Goal: Transaction & Acquisition: Obtain resource

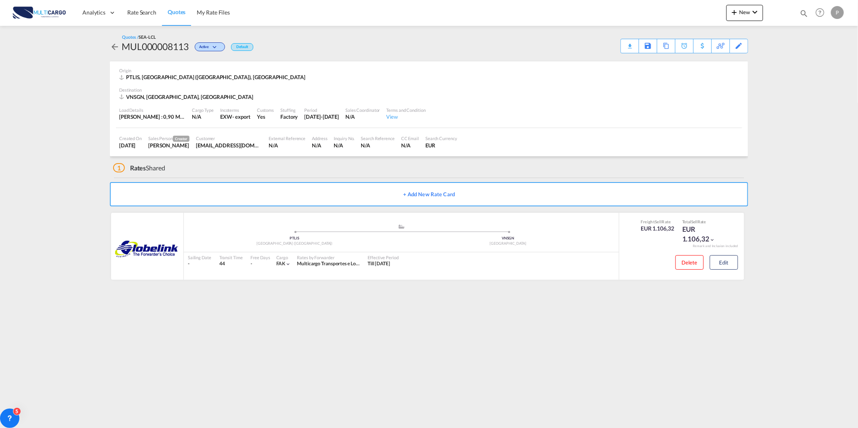
click at [794, 6] on div "Quotes Help Resources Product Release P My Profile Logout" at bounding box center [819, 12] width 51 height 25
click at [800, 11] on md-icon "icon-magnify" at bounding box center [803, 13] width 9 height 9
click at [667, 15] on select "Quotes" at bounding box center [675, 13] width 38 height 15
select select "Quotes"
click at [656, 6] on select "Quotes" at bounding box center [675, 13] width 38 height 15
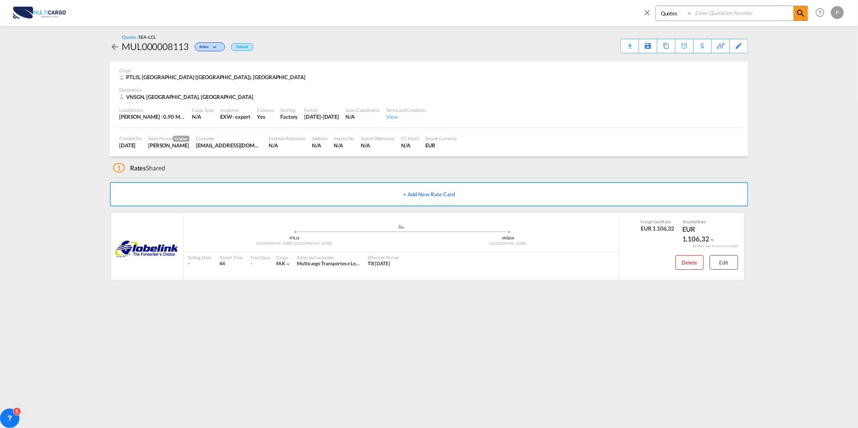
click at [705, 13] on input at bounding box center [742, 13] width 101 height 14
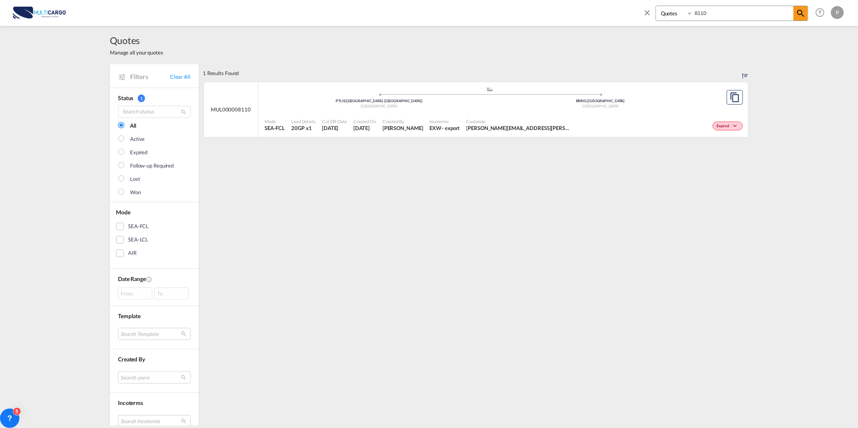
click at [594, 118] on div "Expired" at bounding box center [660, 125] width 170 height 20
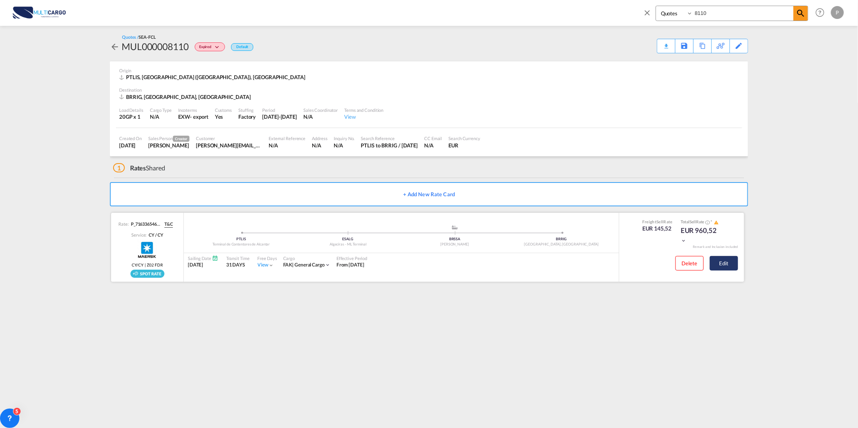
click at [709, 263] on button "Edit" at bounding box center [723, 263] width 28 height 15
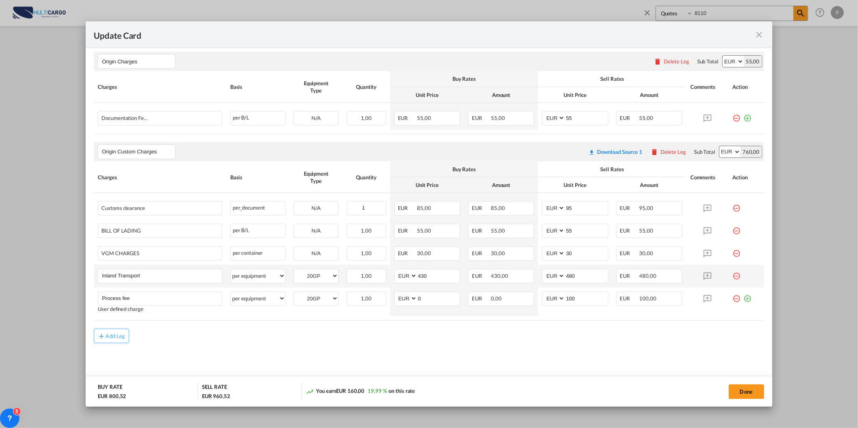
scroll to position [329, 0]
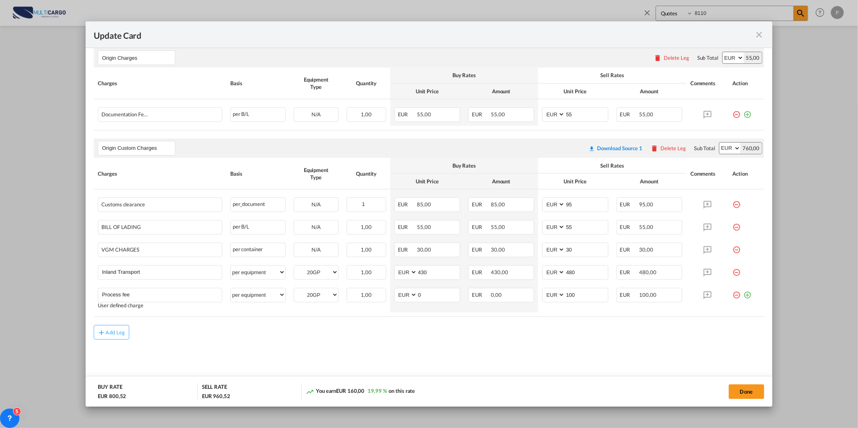
click at [750, 38] on div "Update Card" at bounding box center [424, 34] width 660 height 10
click at [753, 36] on div "Update Card" at bounding box center [424, 34] width 660 height 10
click at [757, 38] on md-icon "icon-close fg-AAA8AD m-0 pointer" at bounding box center [759, 35] width 10 height 10
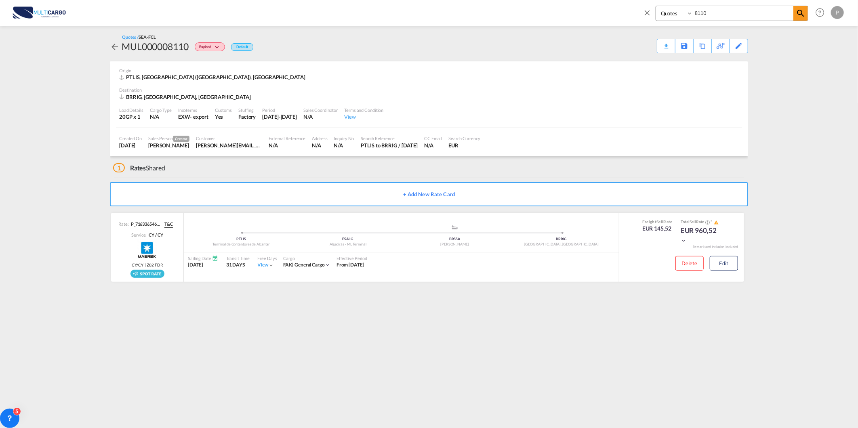
drag, startPoint x: 709, startPoint y: 11, endPoint x: 631, endPoint y: 33, distance: 80.9
click at [652, 27] on md-content "Quotes 8110 Help Resources Product Release P My Profile Logout Activity Monitor…" at bounding box center [429, 214] width 858 height 428
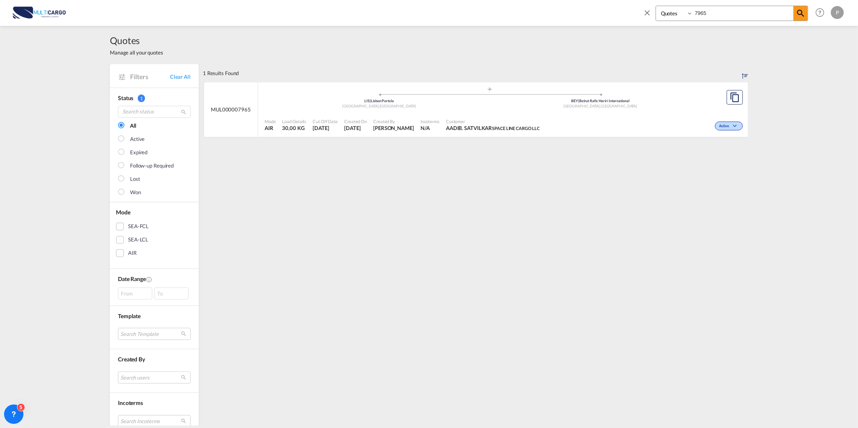
click at [491, 114] on div "Mode AIR Load Details 30,00 KG Cut Off Date [DATE] Created On [DATE] Created By…" at bounding box center [503, 125] width 490 height 24
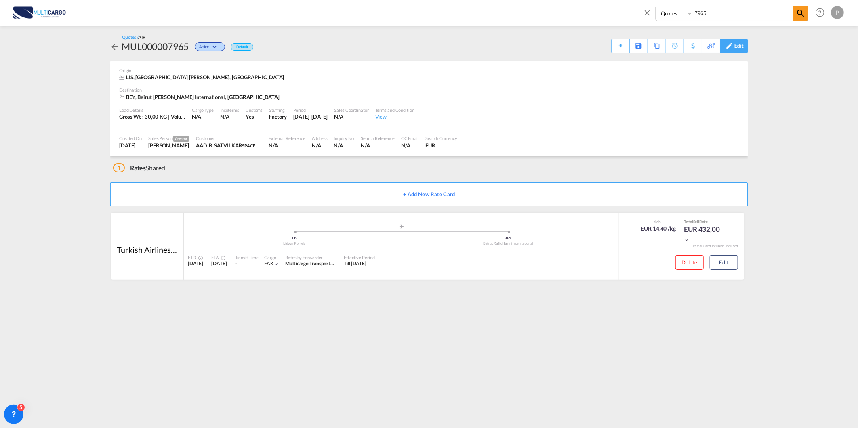
click at [745, 46] on div "Edit" at bounding box center [734, 46] width 28 height 15
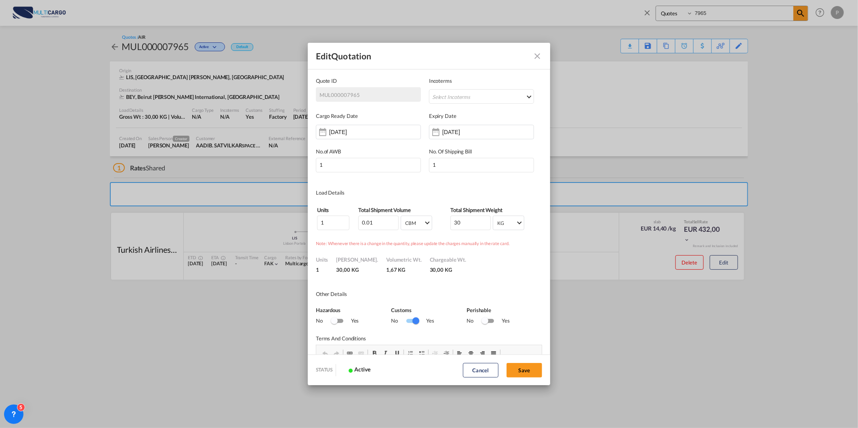
click at [536, 55] on md-icon "Close dialog" at bounding box center [537, 56] width 10 height 10
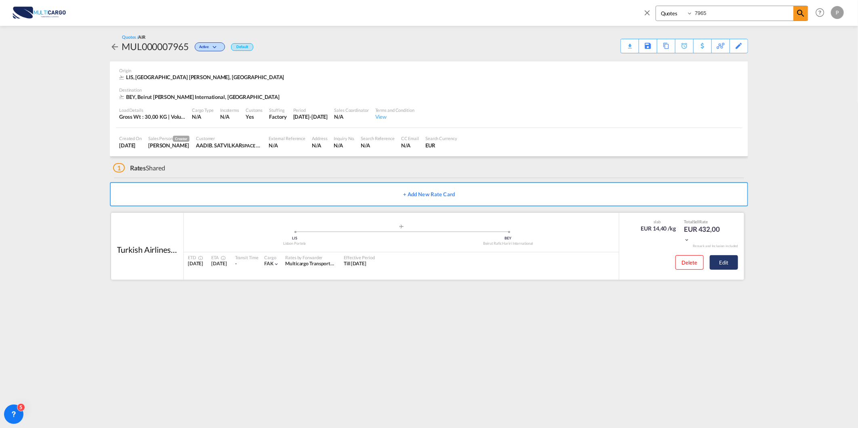
click at [721, 264] on button "Edit" at bounding box center [723, 262] width 28 height 15
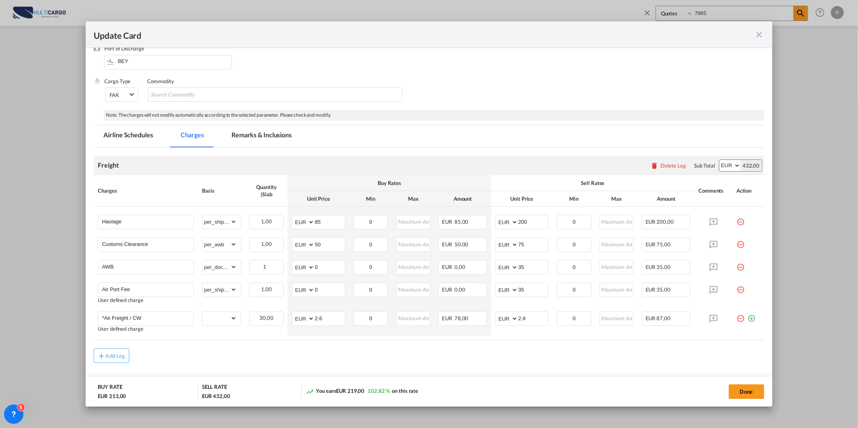
scroll to position [54, 0]
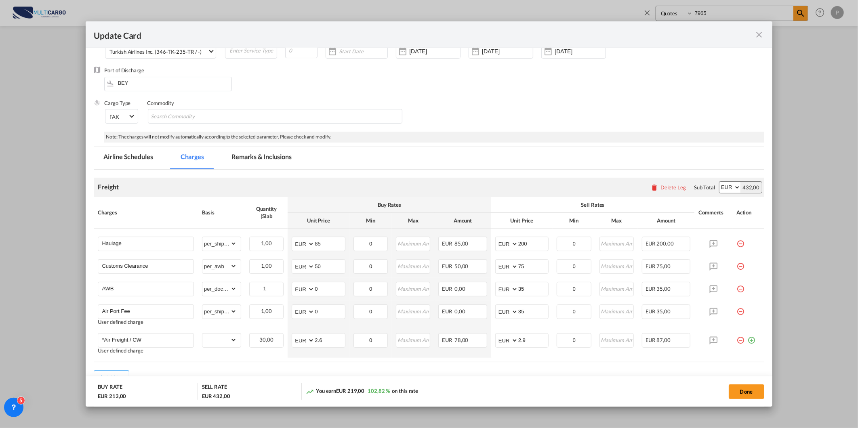
click at [762, 33] on md-icon "icon-close fg-AAA8AD m-0 pointer" at bounding box center [759, 35] width 10 height 10
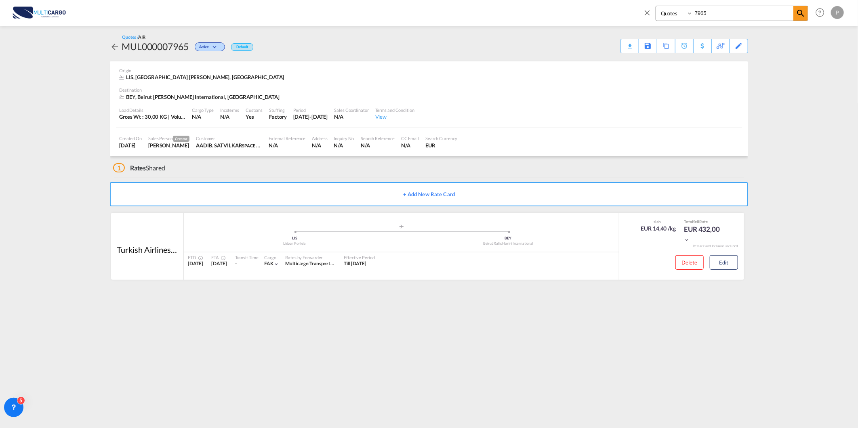
click at [649, 10] on md-icon "icon-close" at bounding box center [646, 12] width 9 height 9
click at [806, 9] on md-icon "icon-magnify" at bounding box center [803, 13] width 9 height 9
drag, startPoint x: 714, startPoint y: 15, endPoint x: 656, endPoint y: 21, distance: 58.5
click at [673, 19] on div "Quotes 7965" at bounding box center [731, 13] width 153 height 15
type input "8040"
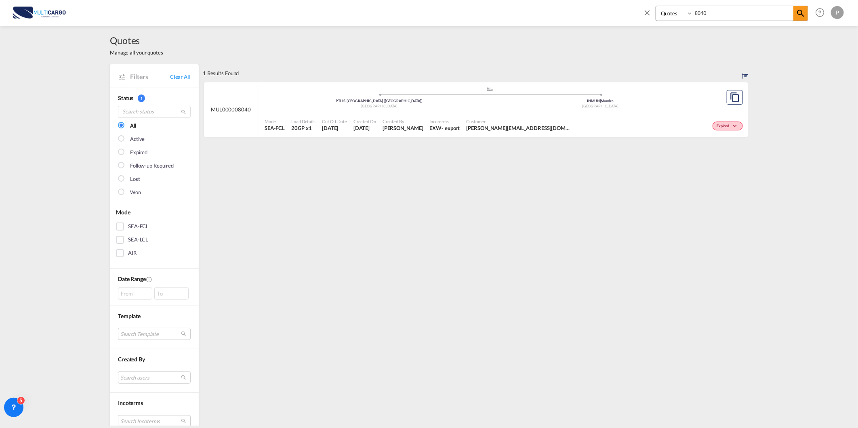
click at [439, 116] on div "Incoterms EXW - export" at bounding box center [444, 125] width 37 height 20
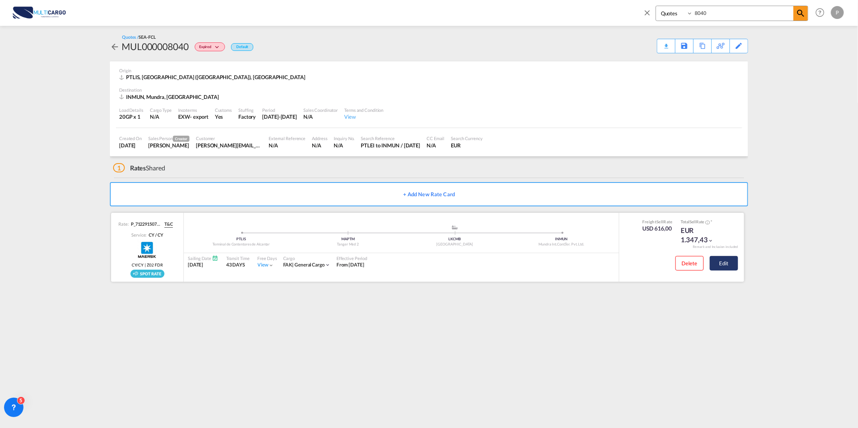
click at [721, 262] on button "Edit" at bounding box center [723, 263] width 28 height 15
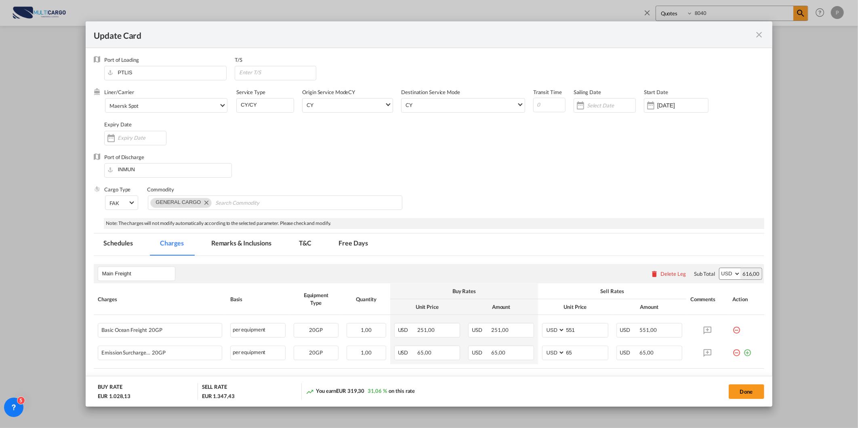
drag, startPoint x: 758, startPoint y: 36, endPoint x: 736, endPoint y: 34, distance: 22.2
click at [759, 36] on md-icon "icon-close fg-AAA8AD m-0 pointer" at bounding box center [759, 35] width 10 height 10
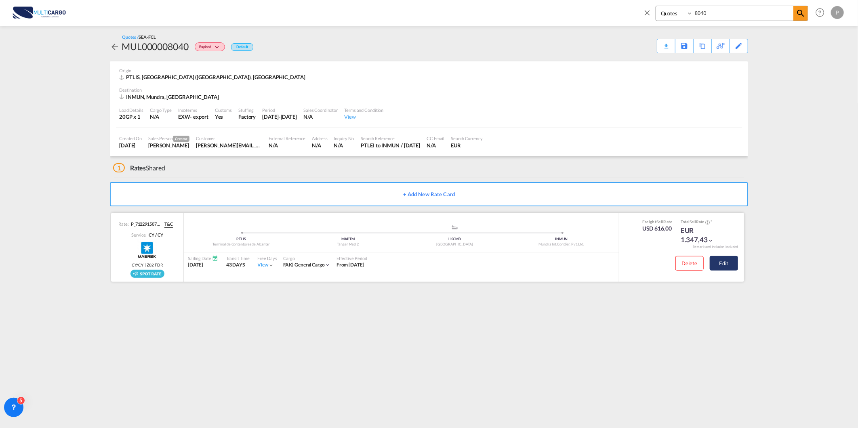
click at [725, 261] on button "Edit" at bounding box center [723, 263] width 28 height 15
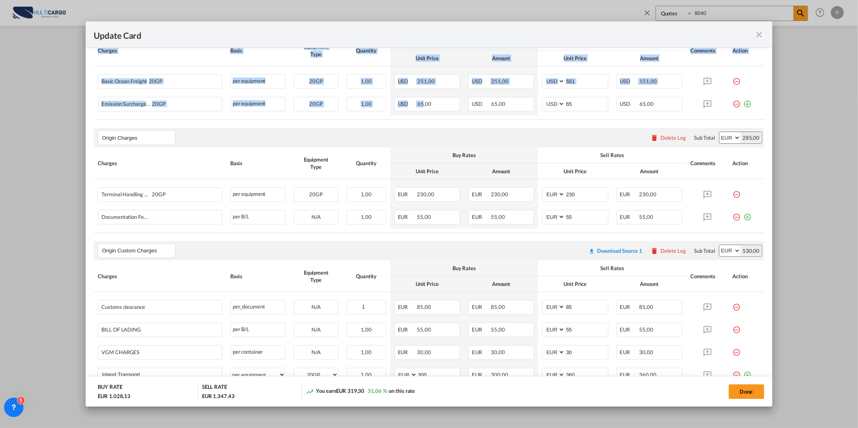
scroll to position [269, 0]
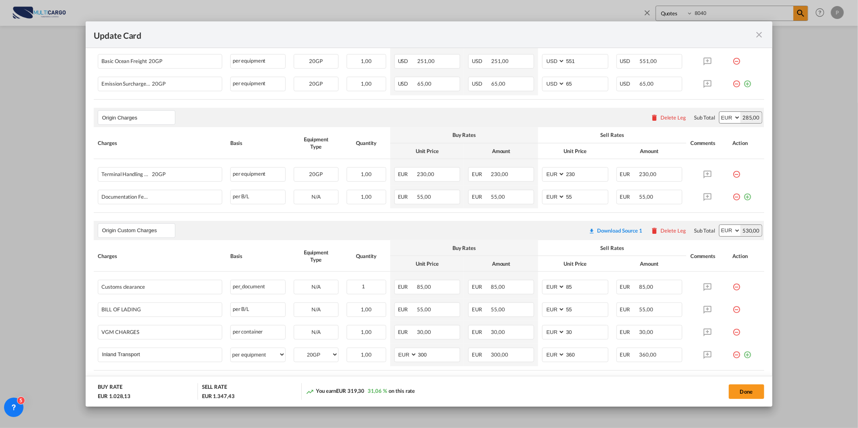
click at [498, 134] on div "Buy Rates" at bounding box center [464, 134] width 140 height 7
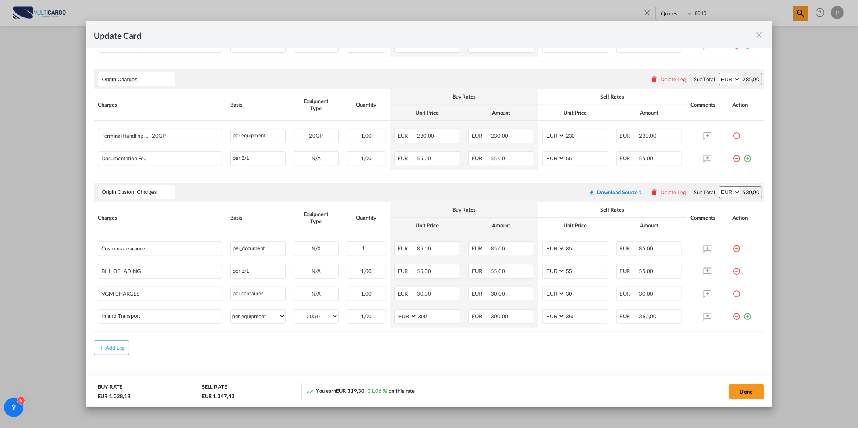
scroll to position [323, 0]
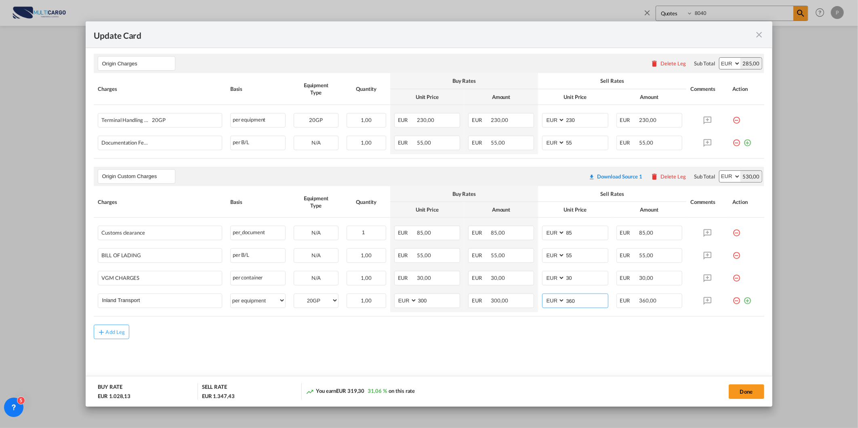
drag, startPoint x: 576, startPoint y: 300, endPoint x: 486, endPoint y: 317, distance: 92.0
click at [486, 317] on table "Charges Basis Equipment Type Quantity Buy Rates Sell Rates Comments Action Unit…" at bounding box center [429, 251] width 670 height 130
type input "260"
drag, startPoint x: 438, startPoint y: 301, endPoint x: 367, endPoint y: 300, distance: 71.1
click at [371, 301] on tr "Inland Transport Please Enter User Defined Charges Cannot Be Published per equi…" at bounding box center [429, 301] width 670 height 23
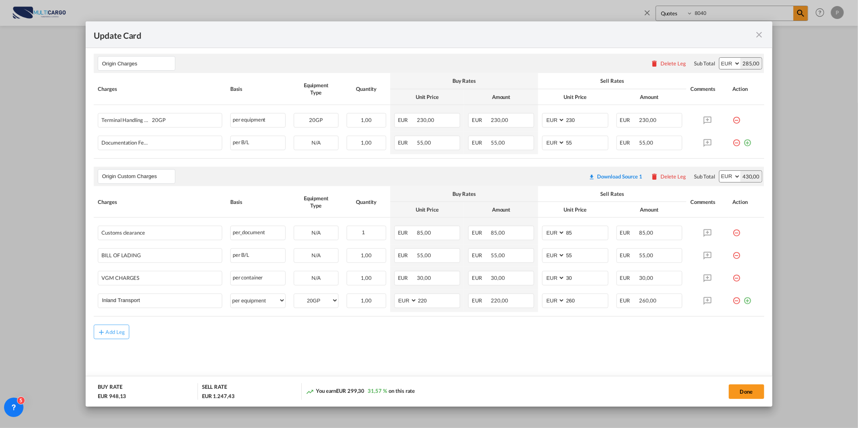
drag, startPoint x: 380, startPoint y: 334, endPoint x: 386, endPoint y: 334, distance: 5.3
click at [381, 334] on div "Add Leg" at bounding box center [429, 332] width 670 height 15
drag, startPoint x: 432, startPoint y: 302, endPoint x: 343, endPoint y: 312, distance: 89.8
click at [374, 305] on tr "Inland Transport Please Enter User Defined Charges Cannot Be Published per equi…" at bounding box center [429, 301] width 670 height 23
type input "230"
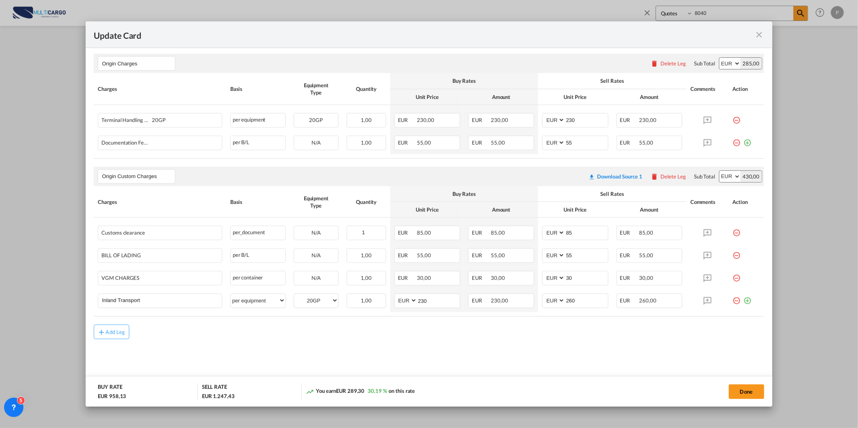
drag, startPoint x: 287, startPoint y: 346, endPoint x: 286, endPoint y: 342, distance: 4.7
click at [287, 346] on md-content "Main Freight Please enter leg name Leg Name Already Exists Delete Leg Sub Total…" at bounding box center [429, 159] width 670 height 453
click at [748, 388] on button "Done" at bounding box center [746, 391] width 36 height 15
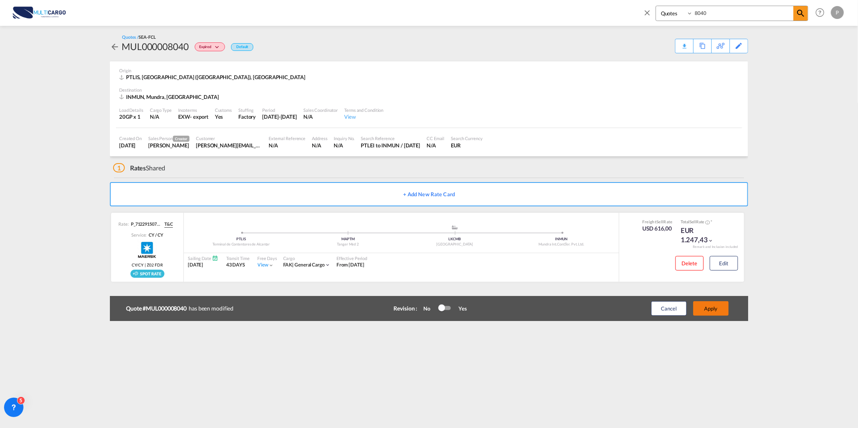
click at [725, 315] on button "Apply" at bounding box center [711, 308] width 36 height 15
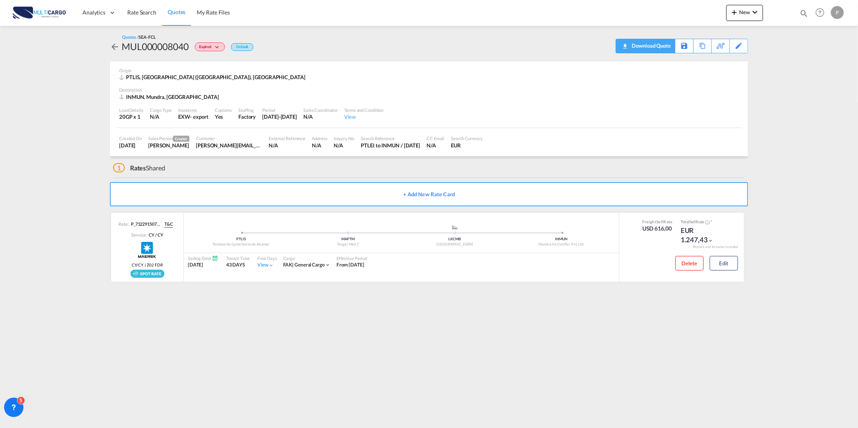
click at [657, 46] on div "Download Quote" at bounding box center [649, 45] width 41 height 13
click at [183, 17] on link "Quotes" at bounding box center [176, 13] width 29 height 26
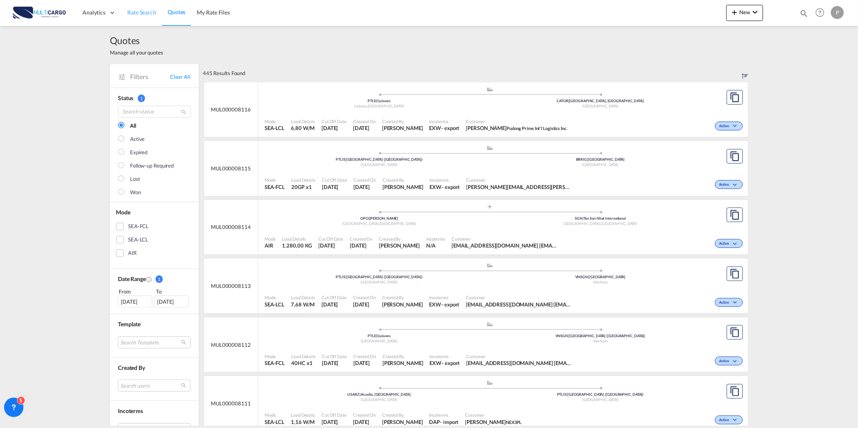
click at [155, 16] on span "Rate Search" at bounding box center [141, 12] width 29 height 8
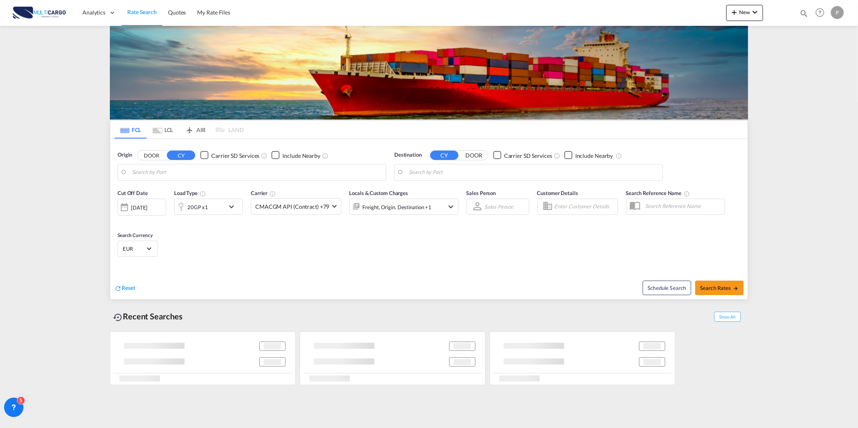
type input "[GEOGRAPHIC_DATA] ([GEOGRAPHIC_DATA]), PTLIS"
type input "[GEOGRAPHIC_DATA], [GEOGRAPHIC_DATA]"
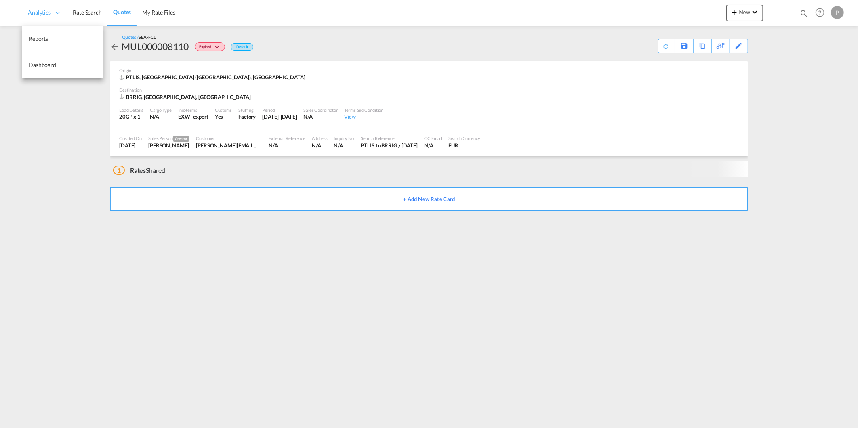
click at [93, 7] on ul "Analytics Reports Dashboard Rate Search Quotes My Rate Files" at bounding box center [101, 13] width 159 height 26
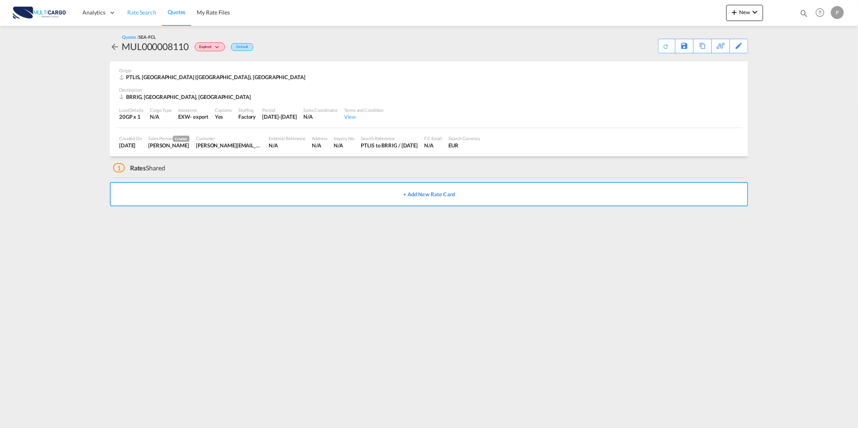
click at [155, 10] on link "Rate Search" at bounding box center [142, 13] width 40 height 26
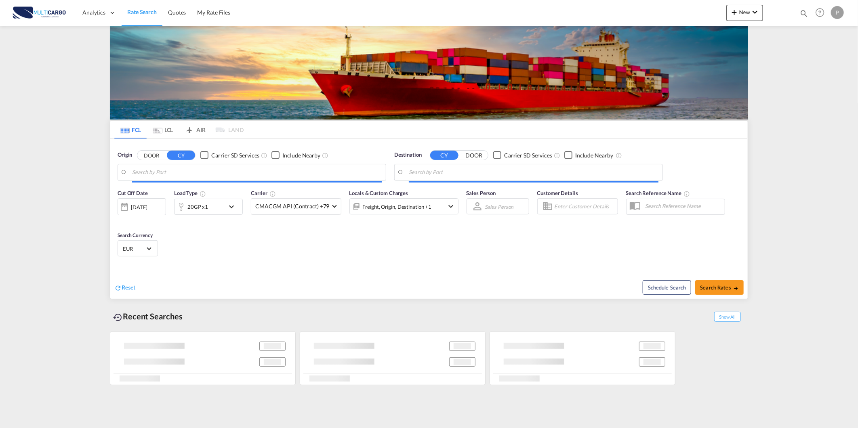
click at [176, 169] on input "Search by Port" at bounding box center [257, 172] width 250 height 12
type input "Leixoes, PTLEI"
type input "Ho Chi Minh City ([GEOGRAPHIC_DATA]), VNSGN"
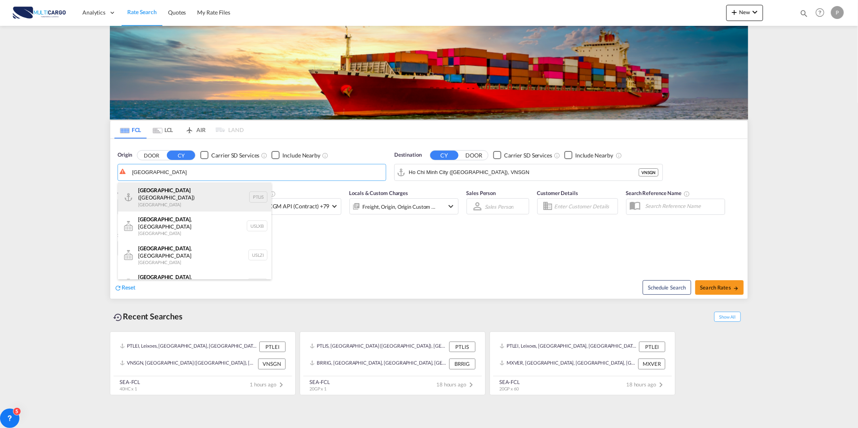
click at [211, 194] on div "[GEOGRAPHIC_DATA] ([GEOGRAPHIC_DATA]) [GEOGRAPHIC_DATA] PTLIS" at bounding box center [194, 197] width 153 height 29
type input "[GEOGRAPHIC_DATA] ([GEOGRAPHIC_DATA]), PTLIS"
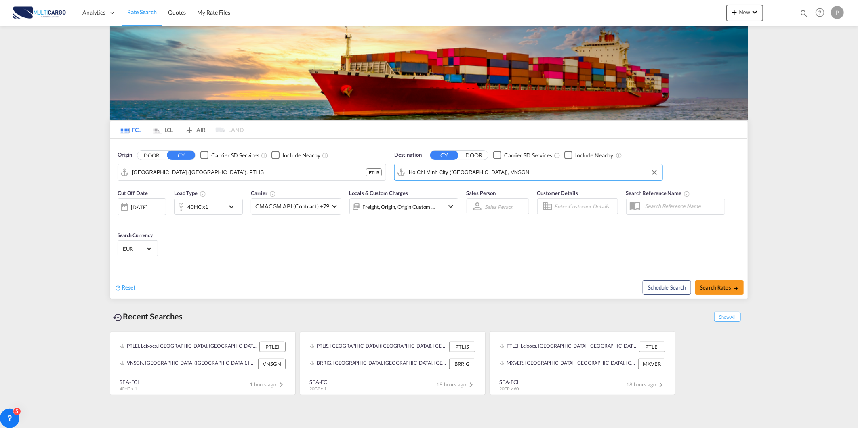
click at [459, 174] on input "Ho Chi Minh City ([GEOGRAPHIC_DATA]), VNSGN" at bounding box center [534, 172] width 250 height 12
click at [478, 197] on div "[GEOGRAPHIC_DATA] [GEOGRAPHIC_DATA]" at bounding box center [470, 195] width 153 height 24
type input "[GEOGRAPHIC_DATA], [GEOGRAPHIC_DATA]"
click at [215, 209] on div "40HC x1" at bounding box center [199, 207] width 50 height 16
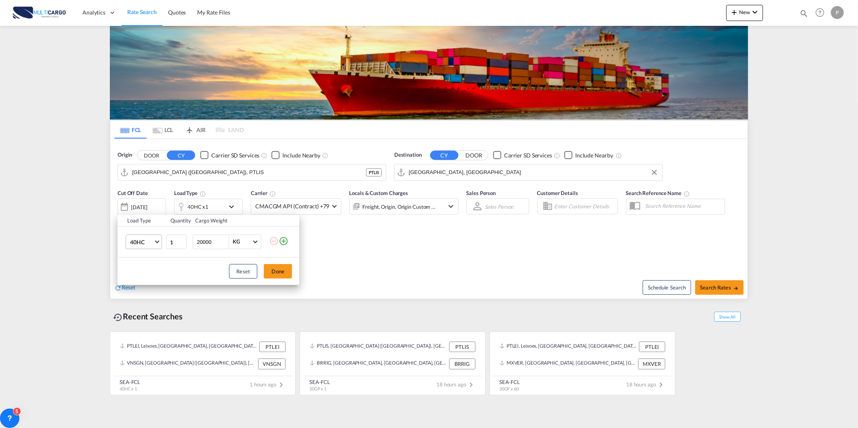
click at [150, 243] on span "40HC" at bounding box center [141, 242] width 23 height 8
click at [148, 201] on md-option "20GP" at bounding box center [151, 203] width 55 height 19
click at [272, 264] on button "Done" at bounding box center [278, 271] width 28 height 15
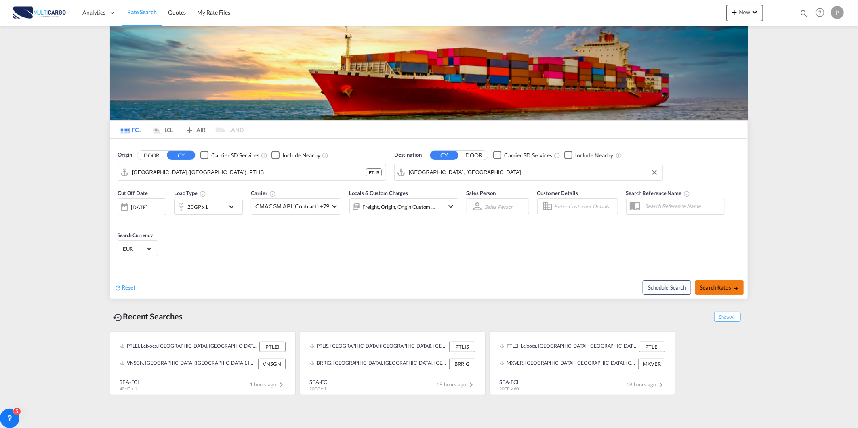
click at [716, 285] on span "Search Rates" at bounding box center [719, 287] width 39 height 6
type input "PTLIS to BRRIG / 13 Aug 2025"
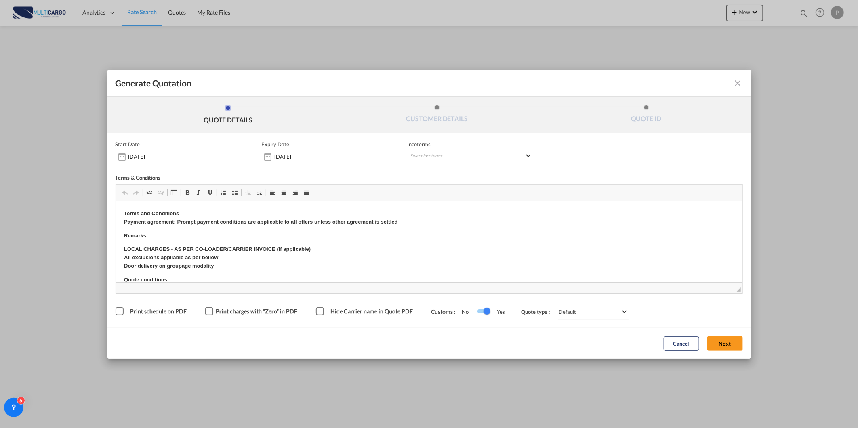
click at [439, 156] on md-select "Select Incoterms CIP - export Carriage and Insurance Paid to DAP - import Deliv…" at bounding box center [470, 157] width 126 height 15
click at [436, 172] on input "search" at bounding box center [448, 173] width 75 height 7
type input "exw"
click at [443, 188] on div "EXW - export" at bounding box center [452, 188] width 77 height 6
click at [736, 345] on button "Next" at bounding box center [725, 343] width 36 height 15
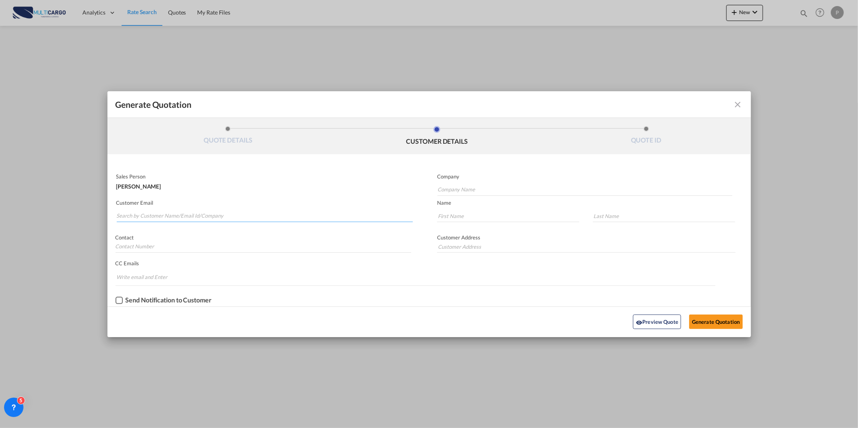
click at [277, 221] on md-autocomplete-wrap "Generate QuotationQUOTE ..." at bounding box center [264, 214] width 297 height 16
paste input "[PERSON_NAME][EMAIL_ADDRESS][PERSON_NAME][DOMAIN_NAME]"
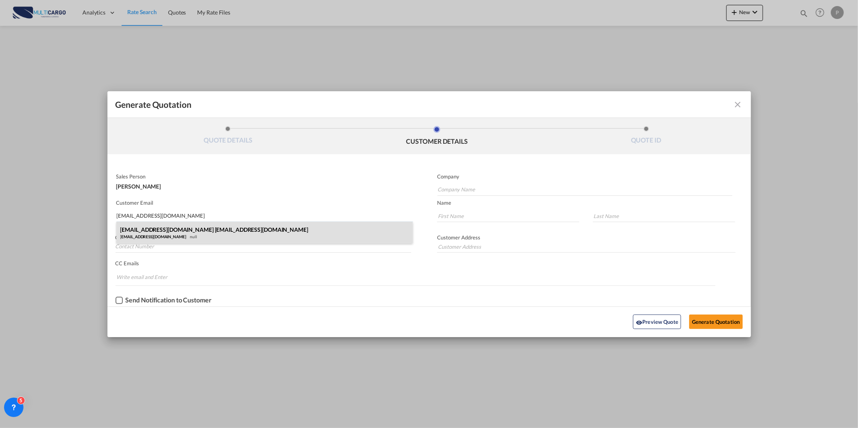
type input "[PERSON_NAME][EMAIL_ADDRESS][PERSON_NAME][DOMAIN_NAME]"
click at [317, 235] on div "juliana.guimaraes@gruposerpa.com.br juliana.guimaraes@gruposerpa.com.br juliana…" at bounding box center [264, 233] width 297 height 22
type input "[PERSON_NAME][EMAIL_ADDRESS][PERSON_NAME][DOMAIN_NAME]"
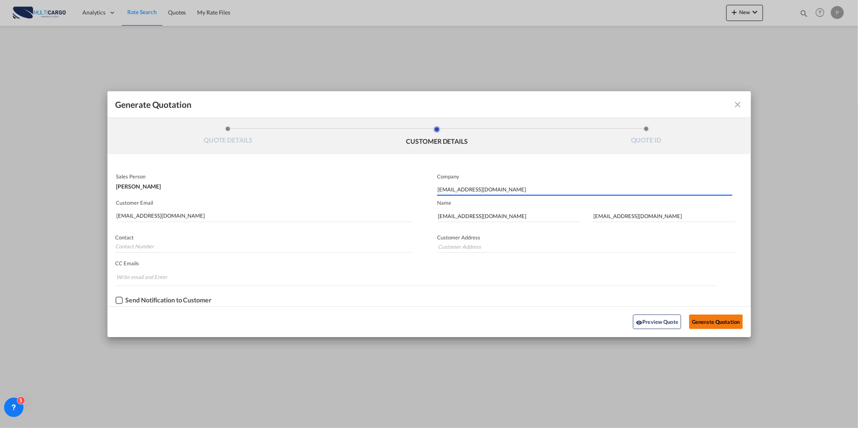
click at [697, 322] on button "Generate Quotation" at bounding box center [715, 322] width 53 height 15
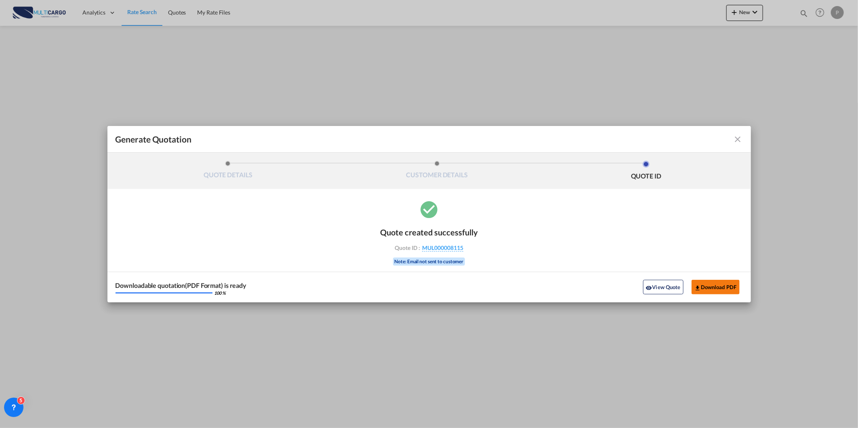
click at [709, 281] on button "Download PDF" at bounding box center [715, 287] width 48 height 15
click at [738, 143] on md-icon "icon-close fg-AAA8AD cursor m-0" at bounding box center [738, 139] width 10 height 10
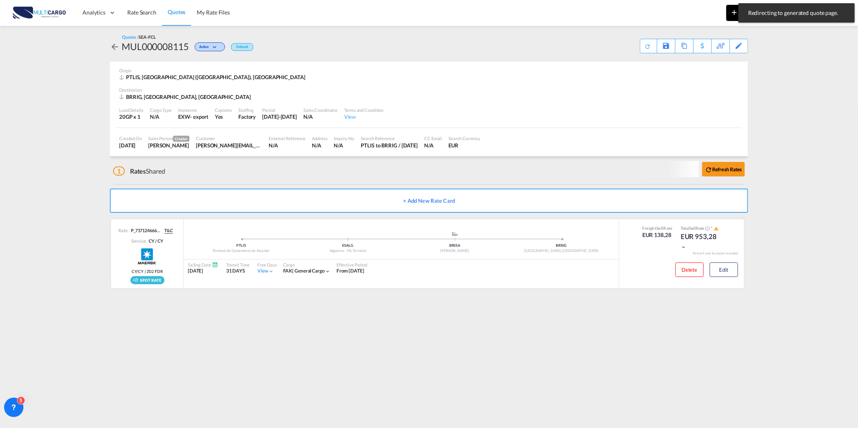
click at [734, 15] on md-icon "icon-plus 400-fg" at bounding box center [734, 12] width 10 height 10
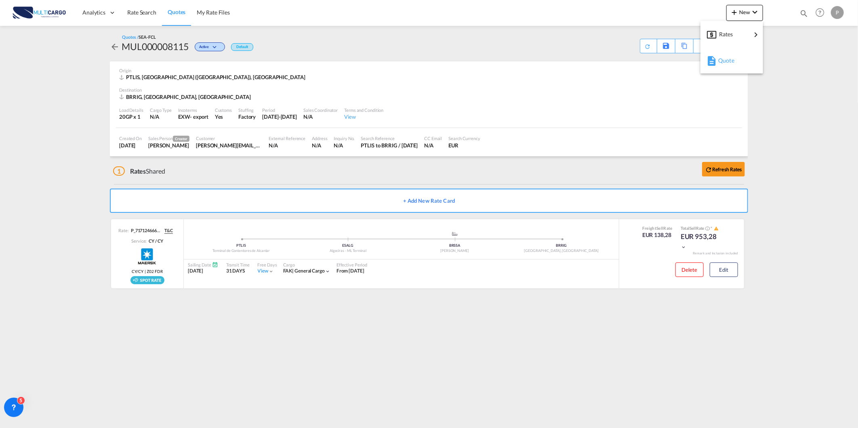
click at [713, 65] on md-icon "button" at bounding box center [712, 61] width 10 height 10
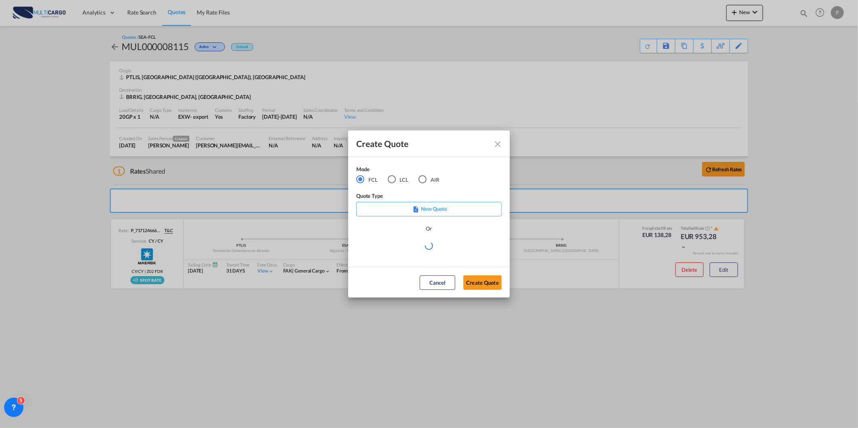
click at [397, 180] on md-radio-button "LCL" at bounding box center [398, 179] width 21 height 9
click at [391, 264] on div "Mode FCL LCL AIR Quote Type New Quote Or Select template 25/11/24 IMP_EXW_FCL P…" at bounding box center [429, 212] width 162 height 110
click at [392, 249] on md-select "Select template 25/11/24 IMP_EXW_FCL Patricia Barroso | 25 Nov 2024 25/11/24 IM…" at bounding box center [428, 249] width 145 height 16
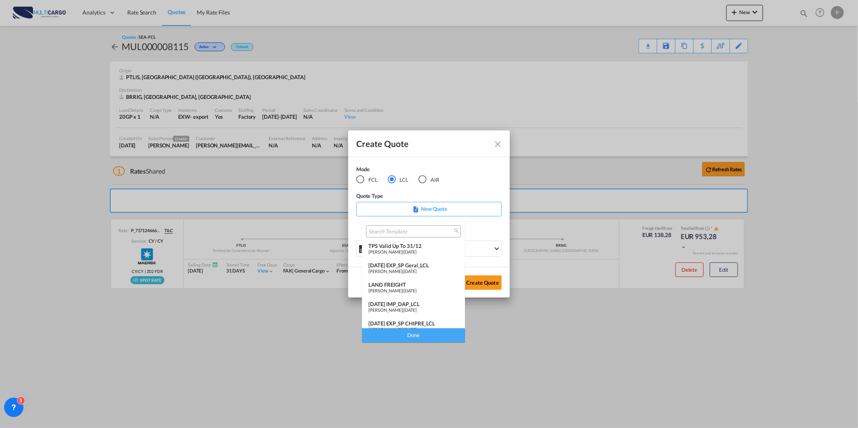
click at [427, 269] on div "Patricia Barroso | 24 Apr 2025" at bounding box center [413, 271] width 90 height 5
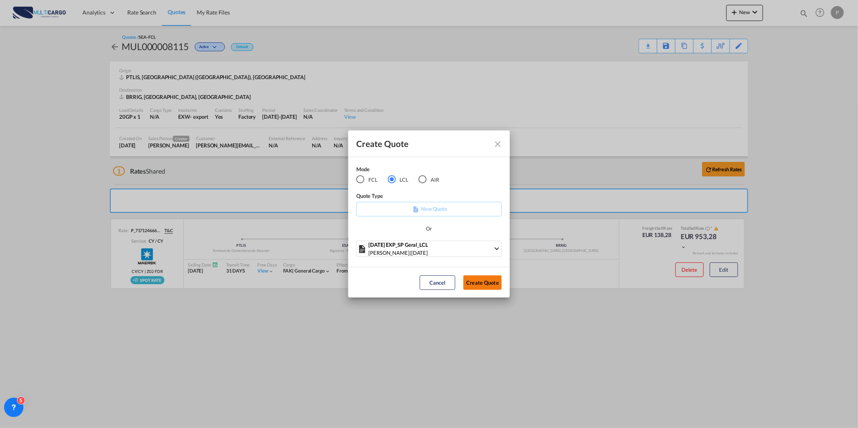
click at [492, 283] on button "Create Quote" at bounding box center [482, 282] width 38 height 15
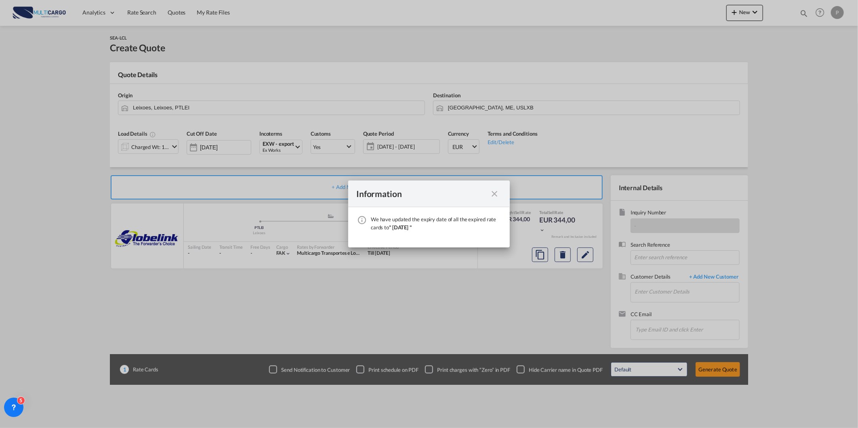
click at [488, 101] on div "Information We have updated the expiry date of all the expired rate cards to " …" at bounding box center [429, 214] width 858 height 428
click at [495, 194] on md-icon "icon-close fg-AAA8AD cursor" at bounding box center [494, 194] width 10 height 10
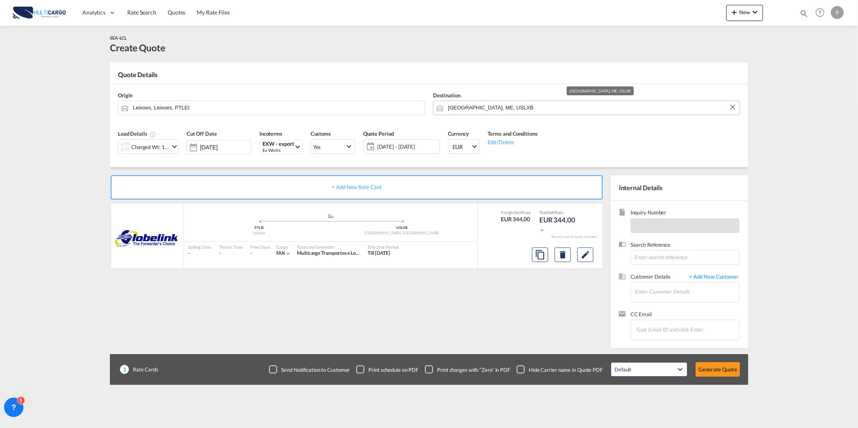
click at [472, 109] on input "Lisbon, ME, USLXB" at bounding box center [591, 108] width 287 height 14
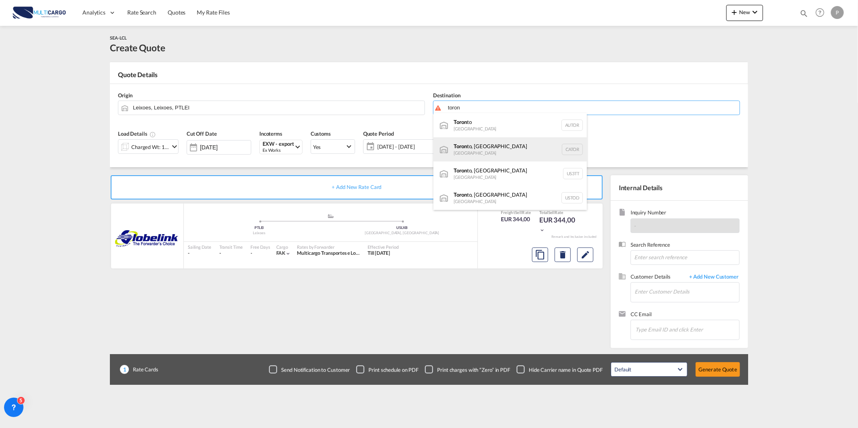
click at [489, 150] on div "Toron to, ON Canada CATOR" at bounding box center [509, 149] width 153 height 24
type input "Toronto, ON, CATOR"
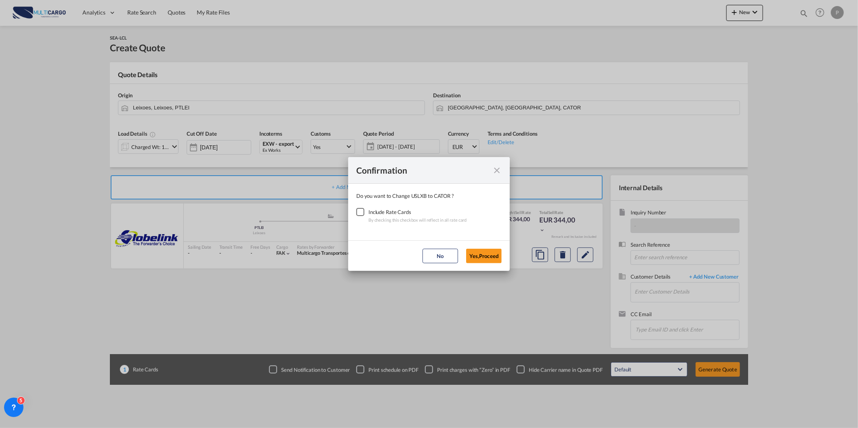
click at [356, 213] on div "Checkbox No Ink" at bounding box center [360, 212] width 8 height 8
click at [482, 251] on button "Yes,Proceed" at bounding box center [484, 256] width 36 height 15
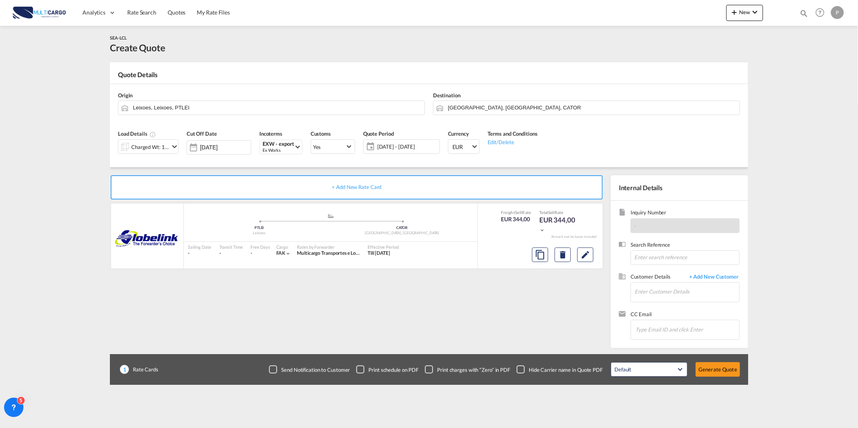
click at [133, 147] on div "Charged Wt: 1,00 W/M" at bounding box center [150, 146] width 38 height 11
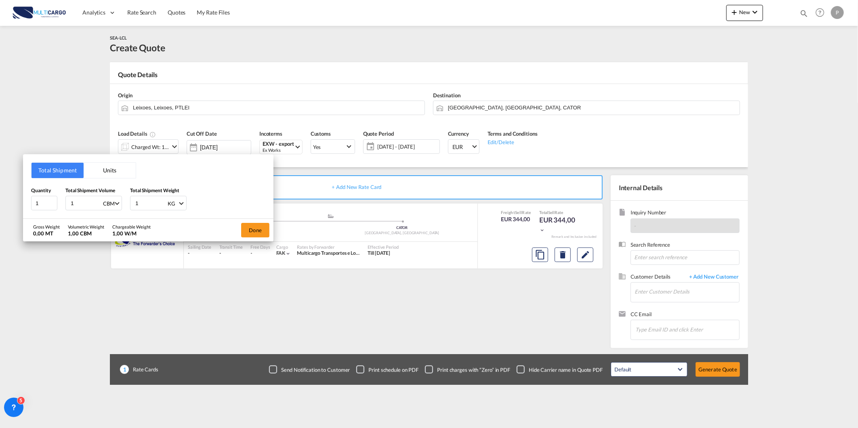
click at [111, 169] on button "Units" at bounding box center [110, 170] width 52 height 15
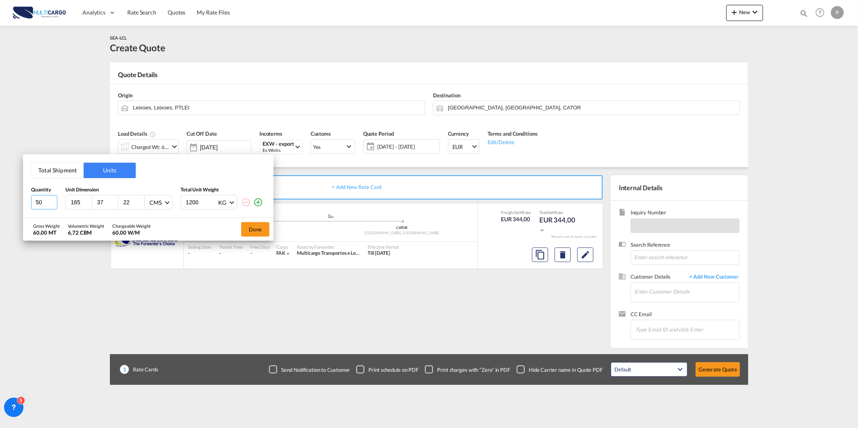
drag, startPoint x: 46, startPoint y: 205, endPoint x: -3, endPoint y: 200, distance: 48.7
click at [0, 200] on html "Analytics Reports Dashboard Rate Search Quotes My Rate Files" at bounding box center [429, 214] width 858 height 428
type input "10"
click at [67, 170] on button "Total Shipment" at bounding box center [57, 170] width 52 height 15
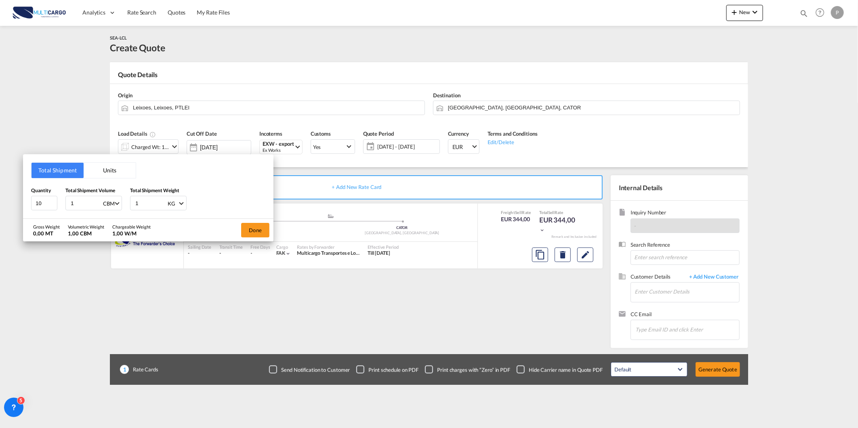
drag, startPoint x: 76, startPoint y: 204, endPoint x: 62, endPoint y: 204, distance: 13.7
click at [59, 204] on div "Quantity 10 Total Shipment Volume 1 CBM CBM CFT Total Shipment Weight 1 KG KG LB" at bounding box center [148, 199] width 234 height 24
type input "6"
type input "6.8"
type input "800"
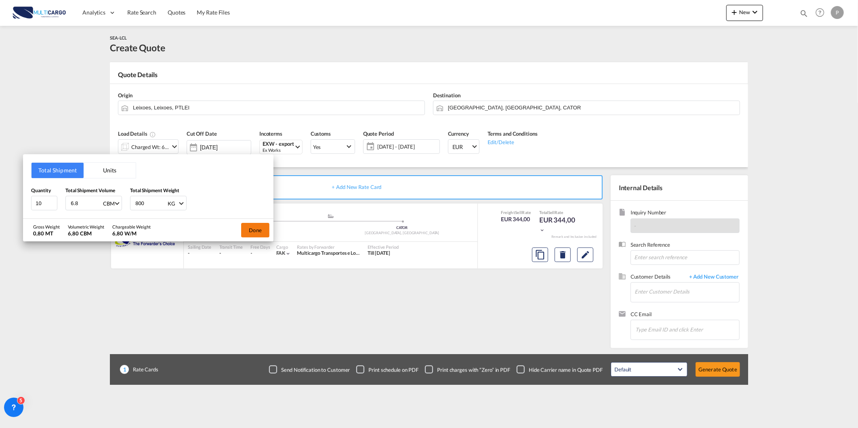
click at [254, 235] on button "Done" at bounding box center [255, 230] width 28 height 15
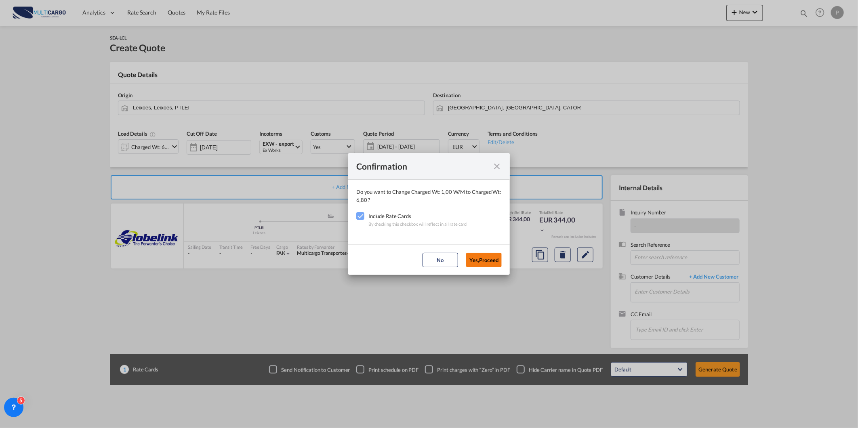
click at [469, 259] on button "Yes,Proceed" at bounding box center [484, 260] width 36 height 15
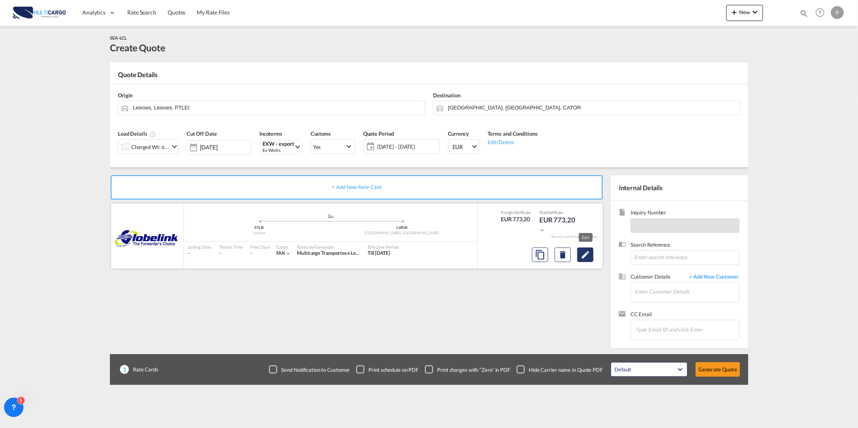
click at [581, 253] on md-icon "Edit" at bounding box center [585, 255] width 10 height 10
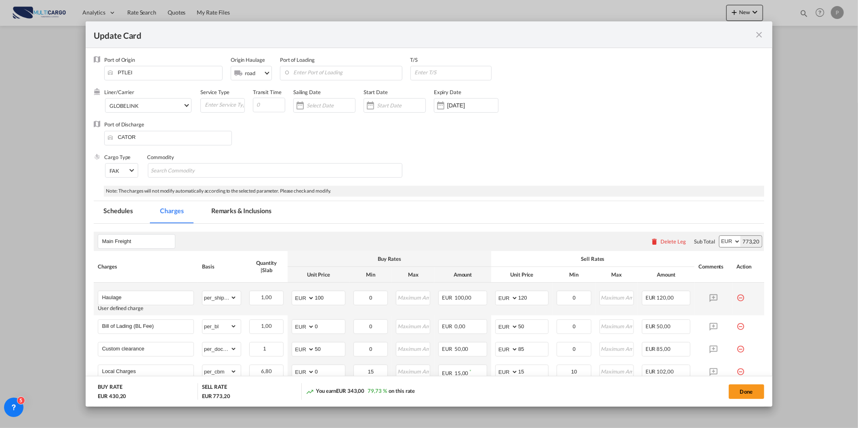
select select "per_shipment"
select select "per_bl"
select select "per_document"
select select "per_cbm"
select select "per_hbl"
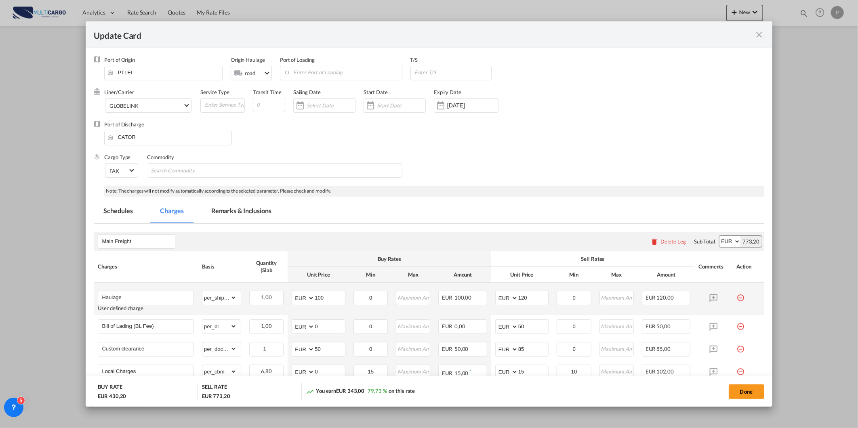
select select "per_cbm"
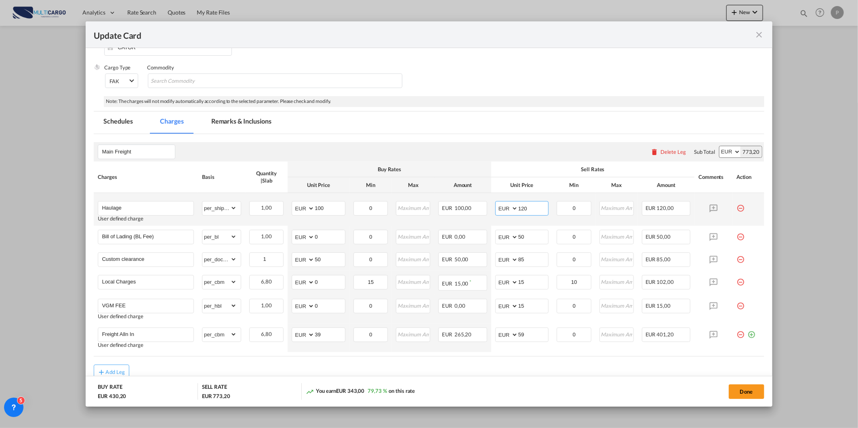
drag, startPoint x: 535, startPoint y: 213, endPoint x: 498, endPoint y: 217, distance: 37.4
click at [499, 216] on md-input-container "AED AFN ALL AMD ANG AOA ARS AUD AWG AZN BAM BBD BDT BGN BHD BIF BMD BND BOB BRL…" at bounding box center [521, 208] width 53 height 15
type input "280"
drag, startPoint x: 323, startPoint y: 206, endPoint x: 267, endPoint y: 220, distance: 57.9
click at [292, 212] on md-input-container "AED AFN ALL AMD ANG AOA ARS AUD AWG AZN BAM BBD BDT BGN BHD BIF BMD BND BOB BRL…" at bounding box center [318, 208] width 53 height 15
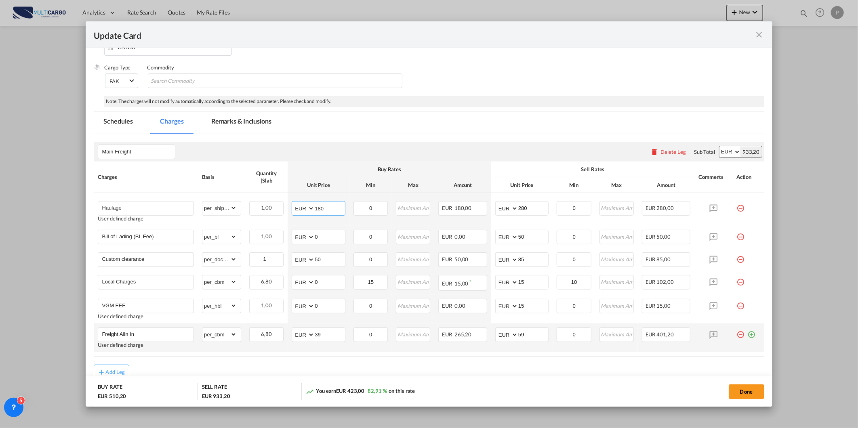
type input "180"
click at [378, 349] on td "0 Please Enter Invalid Input" at bounding box center [370, 337] width 42 height 29
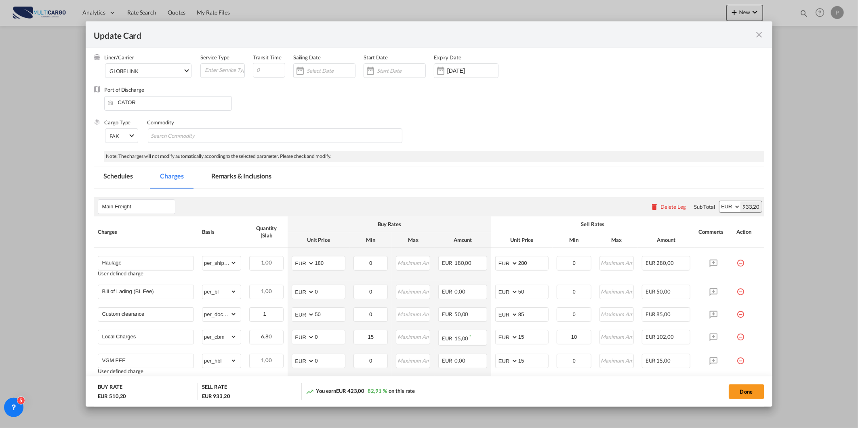
scroll to position [0, 0]
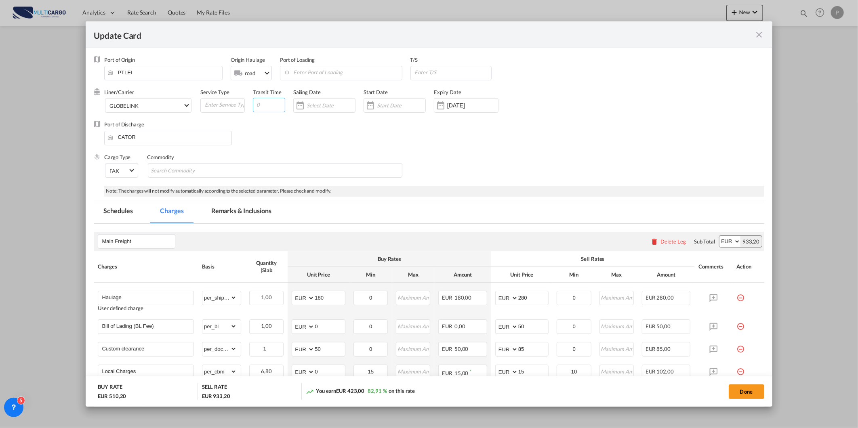
click at [256, 104] on input "Update Card Port ..." at bounding box center [269, 105] width 32 height 15
type input "11"
click at [435, 71] on input "Update Card Port ..." at bounding box center [453, 72] width 78 height 12
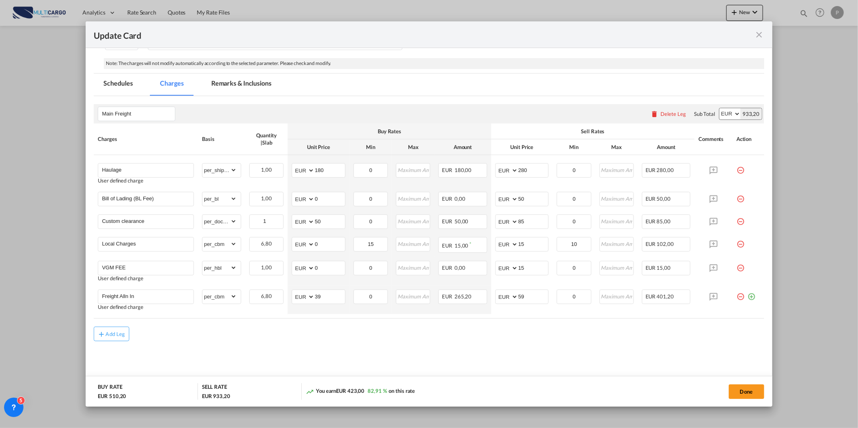
scroll to position [128, 0]
type input "MTR"
drag, startPoint x: 334, startPoint y: 291, endPoint x: 229, endPoint y: 316, distance: 108.3
click at [223, 316] on table "Charges Basis Quantity | Slab Buy Rates Sell Rates Comments Action Unit Price M…" at bounding box center [429, 220] width 670 height 195
type input "90"
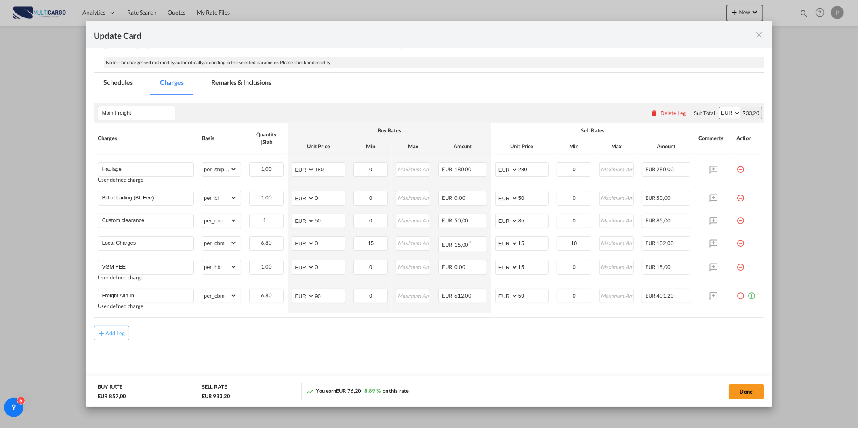
click at [607, 338] on div "Add Leg" at bounding box center [429, 333] width 670 height 15
drag, startPoint x: 531, startPoint y: 294, endPoint x: 453, endPoint y: 309, distance: 80.3
click at [458, 308] on tr "Freight Alln In User defined charge Please Enter Already Exists gross_weight vo…" at bounding box center [429, 299] width 670 height 29
type input "110"
click at [300, 295] on select "AED AFN ALL AMD ANG AOA ARS AUD AWG AZN BAM BBD BDT BGN BHD BIF BMD BND BOB BRL…" at bounding box center [303, 295] width 21 height 11
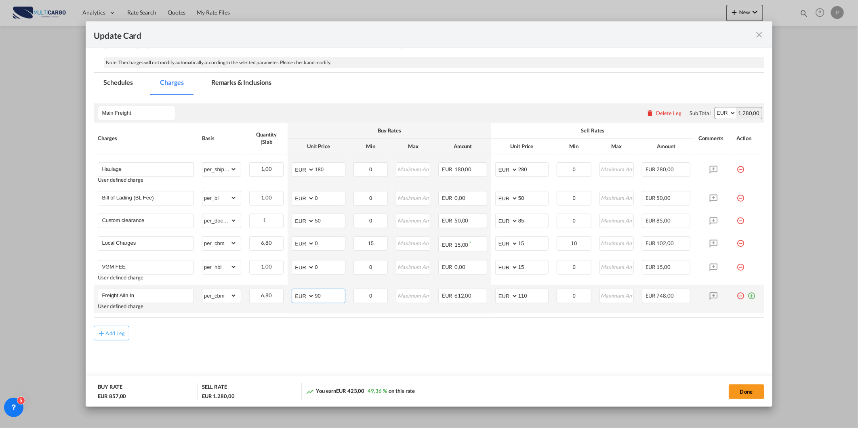
select select "string:USD"
click at [293, 290] on select "AED AFN ALL AMD ANG AOA ARS AUD AWG AZN BAM BBD BDT BGN BHD BIF BMD BND BOB BRL…" at bounding box center [303, 295] width 21 height 11
click at [395, 371] on md-content "Main Freight Please enter leg name Leg Name Already Exists Delete Leg Sub Total…" at bounding box center [429, 241] width 670 height 292
click at [741, 394] on button "Done" at bounding box center [746, 391] width 36 height 15
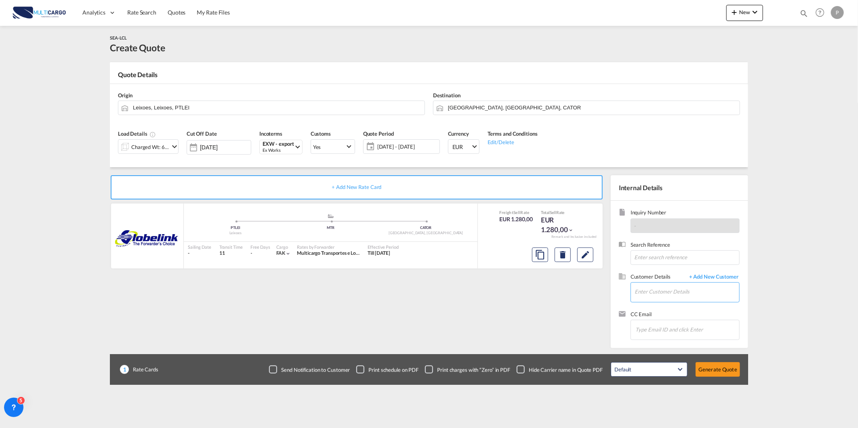
click at [692, 289] on input "Enter Customer Details" at bounding box center [686, 292] width 105 height 18
paste input "sammihz@pudongtransusa.com"
click at [647, 306] on div "SAMMI S sammihz@pudongtransusa.com | Pudong Prime Int'l Logistics Inc." at bounding box center [710, 306] width 153 height 22
type input "Pudong Prime Int'l Logistics Inc., SAMMI S, sammihz@pudongtransusa.com"
click at [723, 360] on div "Default All in Leg Totals Default Generate Quote" at bounding box center [674, 369] width 137 height 23
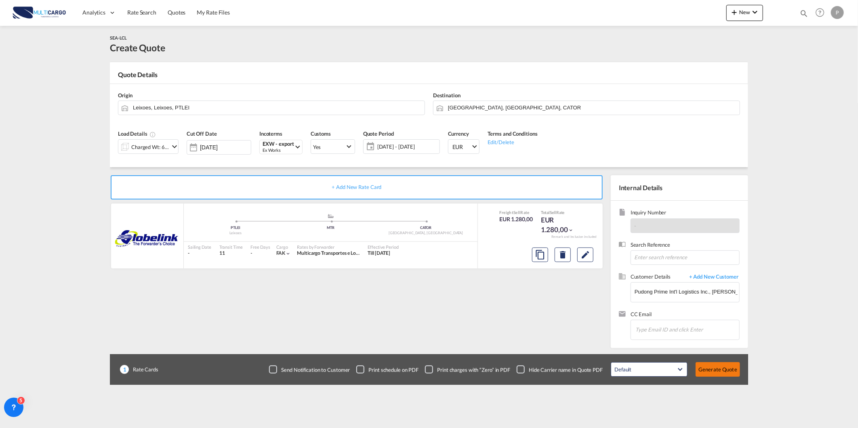
click at [723, 371] on button "Generate Quote" at bounding box center [717, 369] width 44 height 15
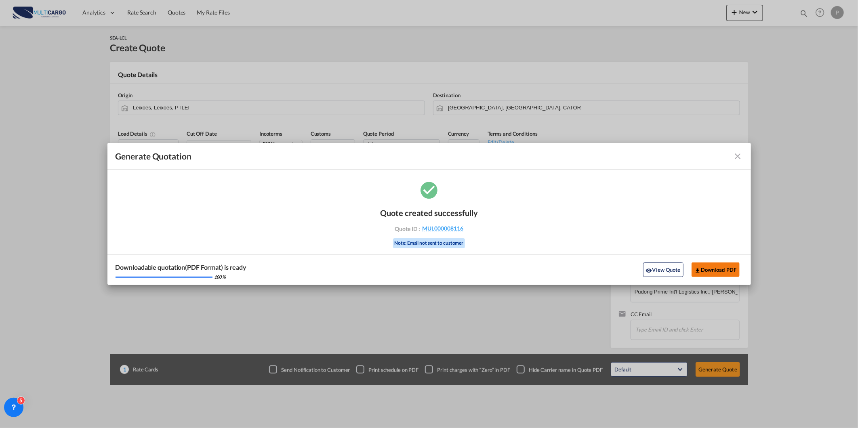
click at [713, 269] on button "Download PDF" at bounding box center [715, 269] width 48 height 15
click at [736, 155] on md-icon "icon-close fg-AAA8AD cursor m-0" at bounding box center [738, 156] width 10 height 10
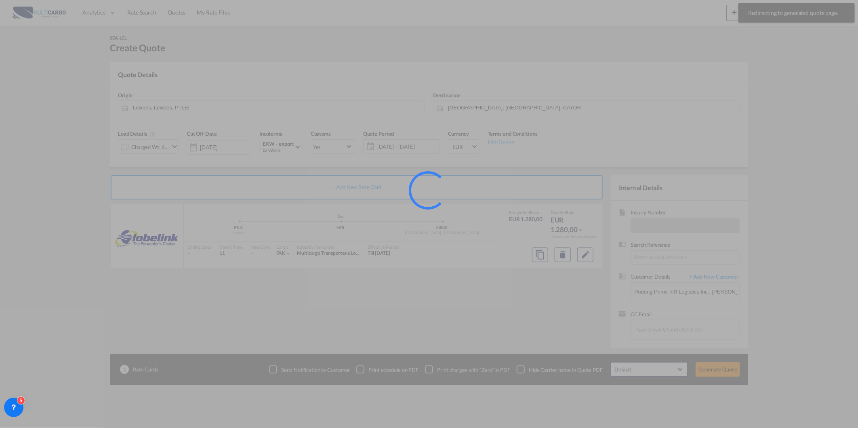
click at [799, 15] on div at bounding box center [429, 214] width 858 height 428
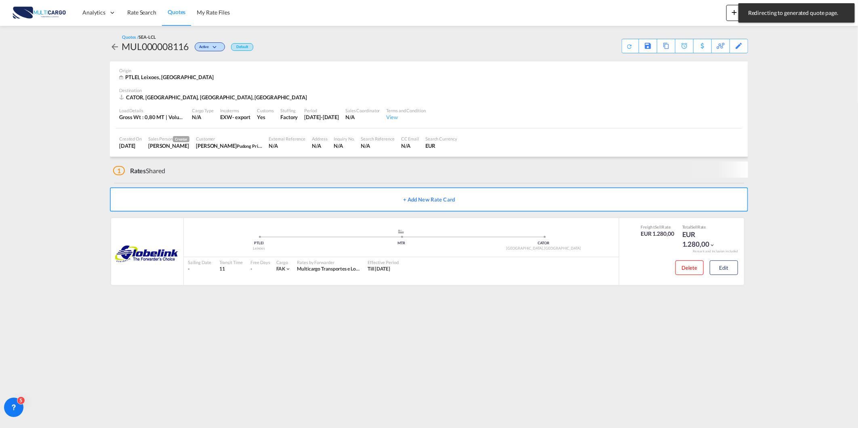
click at [799, 15] on span "Redirecting to generated quote page." at bounding box center [796, 13] width 102 height 8
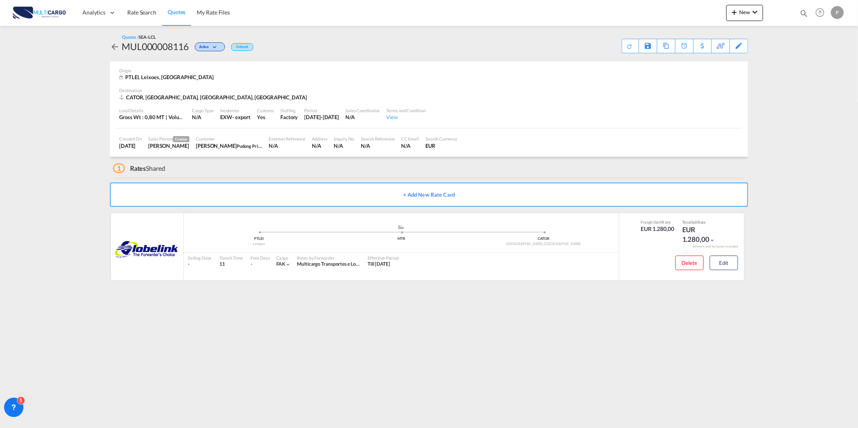
click at [792, 17] on div at bounding box center [778, 13] width 31 height 24
click at [798, 11] on div "Quotes Help Resources Product Release P My Profile Logout" at bounding box center [819, 12] width 51 height 25
click at [802, 9] on md-icon "icon-magnify" at bounding box center [803, 13] width 9 height 9
drag, startPoint x: 670, startPoint y: 14, endPoint x: 670, endPoint y: 22, distance: 8.1
click at [670, 15] on select "Quotes" at bounding box center [675, 13] width 38 height 15
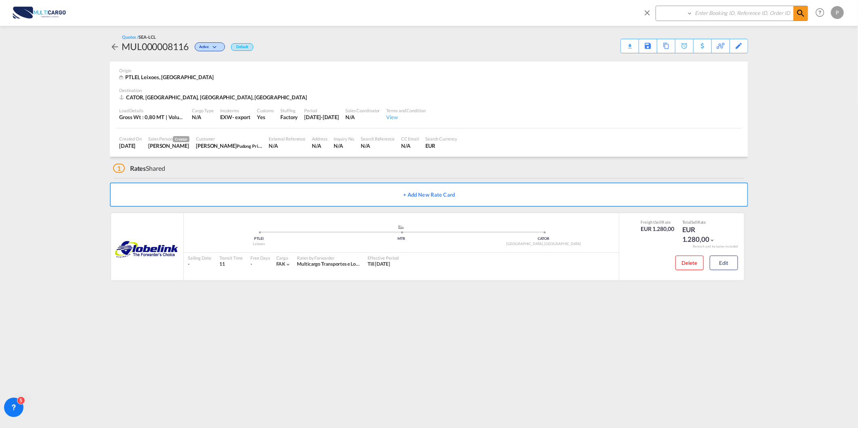
select select "Quotes"
click at [656, 6] on select "Quotes" at bounding box center [675, 13] width 38 height 15
click at [708, 10] on input at bounding box center [742, 13] width 101 height 14
type input "7965"
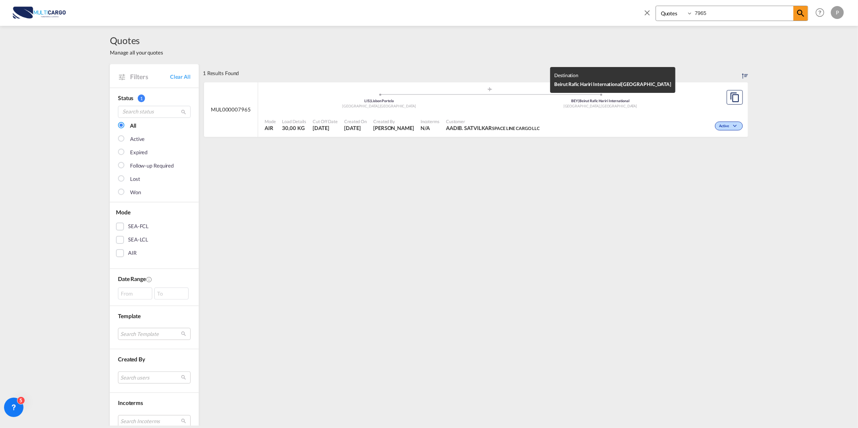
click at [540, 101] on div "BEY | Beirut Rafic Hariri International" at bounding box center [600, 101] width 221 height 5
